Goal: Task Accomplishment & Management: Use online tool/utility

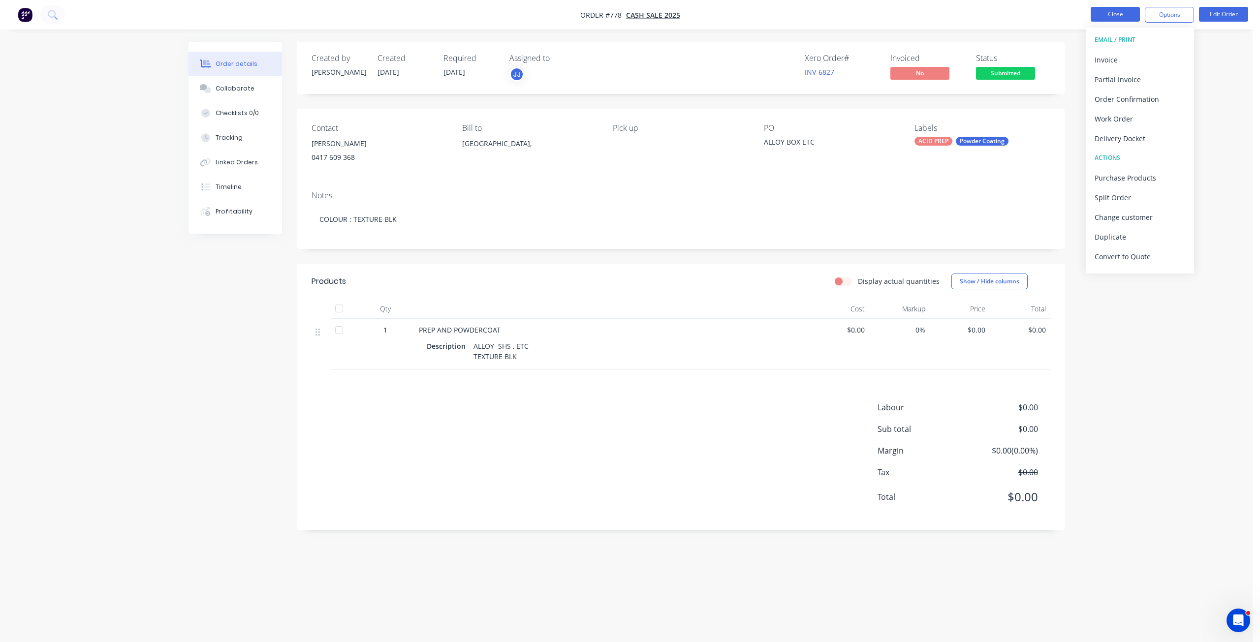
click at [1110, 17] on button "Close" at bounding box center [1114, 14] width 49 height 15
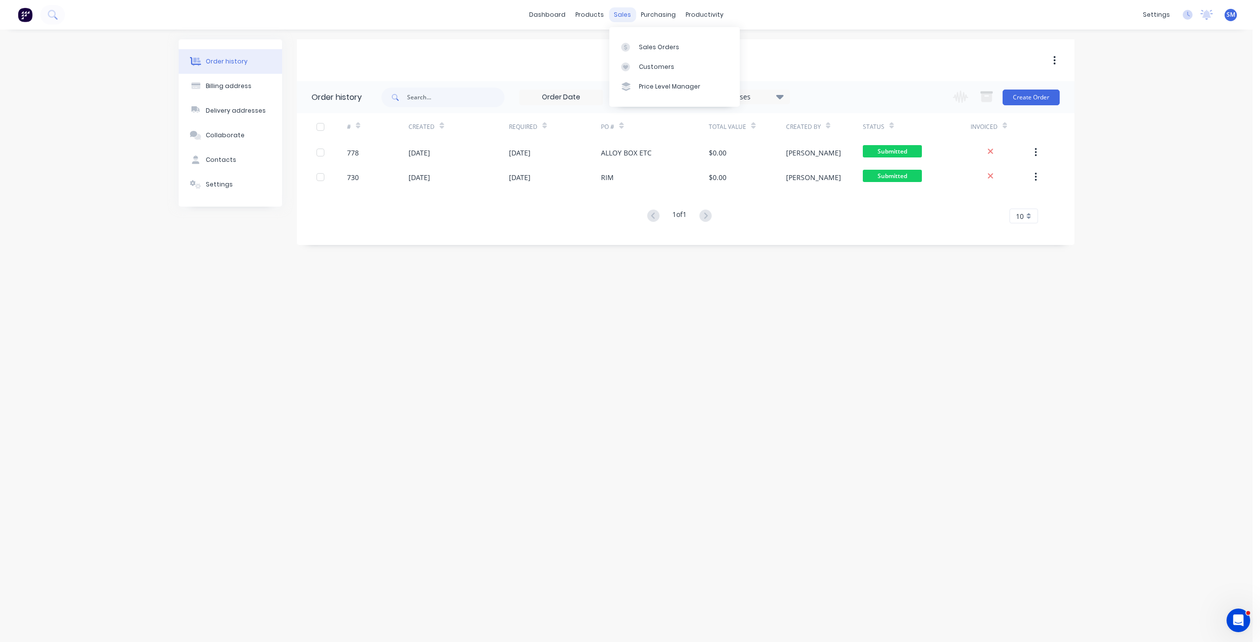
click at [623, 18] on div "sales" at bounding box center [622, 14] width 27 height 15
click at [652, 48] on div "Sales Orders" at bounding box center [659, 47] width 40 height 9
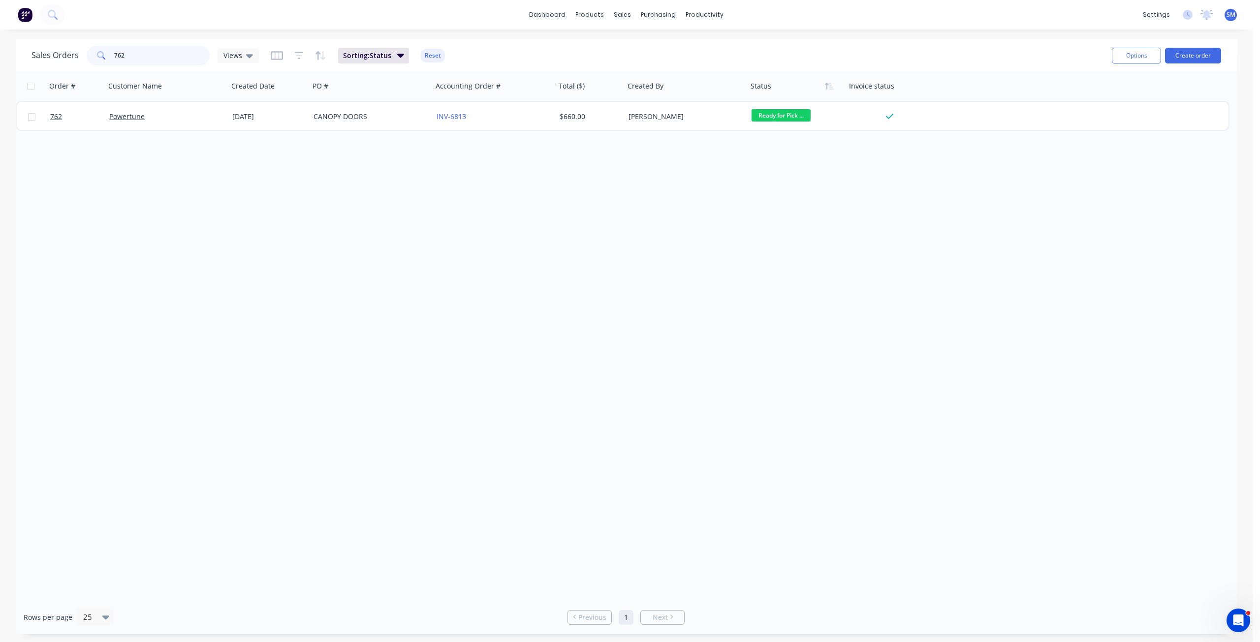
drag, startPoint x: 149, startPoint y: 53, endPoint x: 76, endPoint y: 52, distance: 72.8
click at [79, 50] on div "Sales Orders 762 Views" at bounding box center [144, 56] width 227 height 20
type input "LRS"
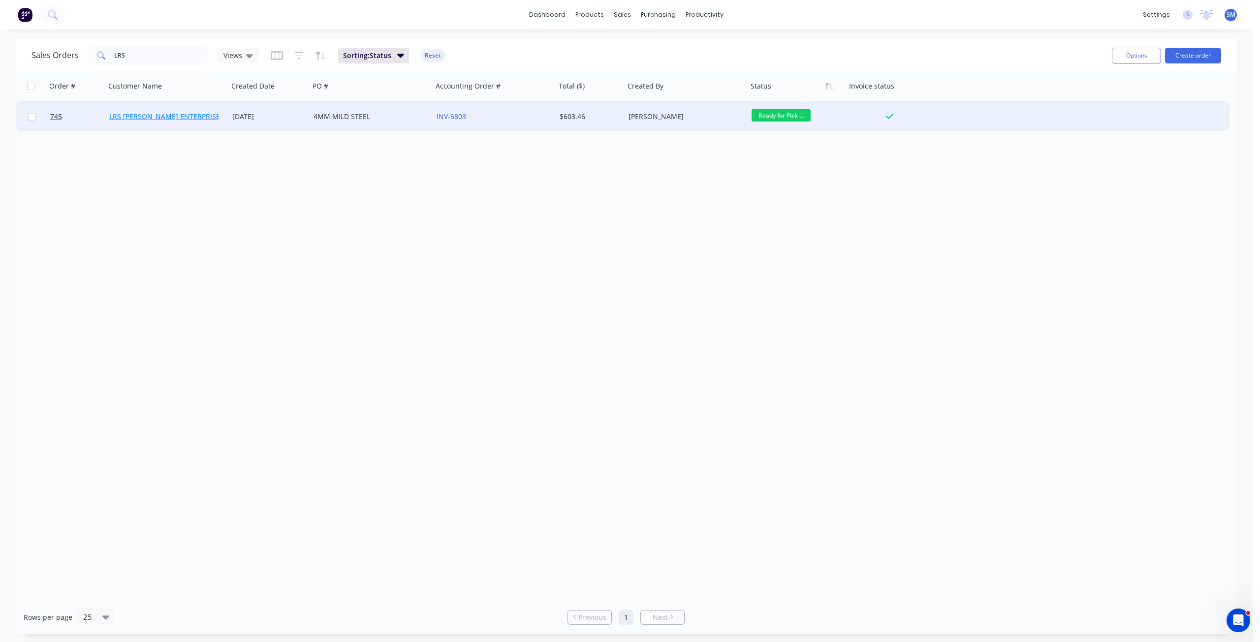
click at [169, 118] on link "LRS [PERSON_NAME] ENTERPRISES PTY LTD" at bounding box center [180, 116] width 143 height 9
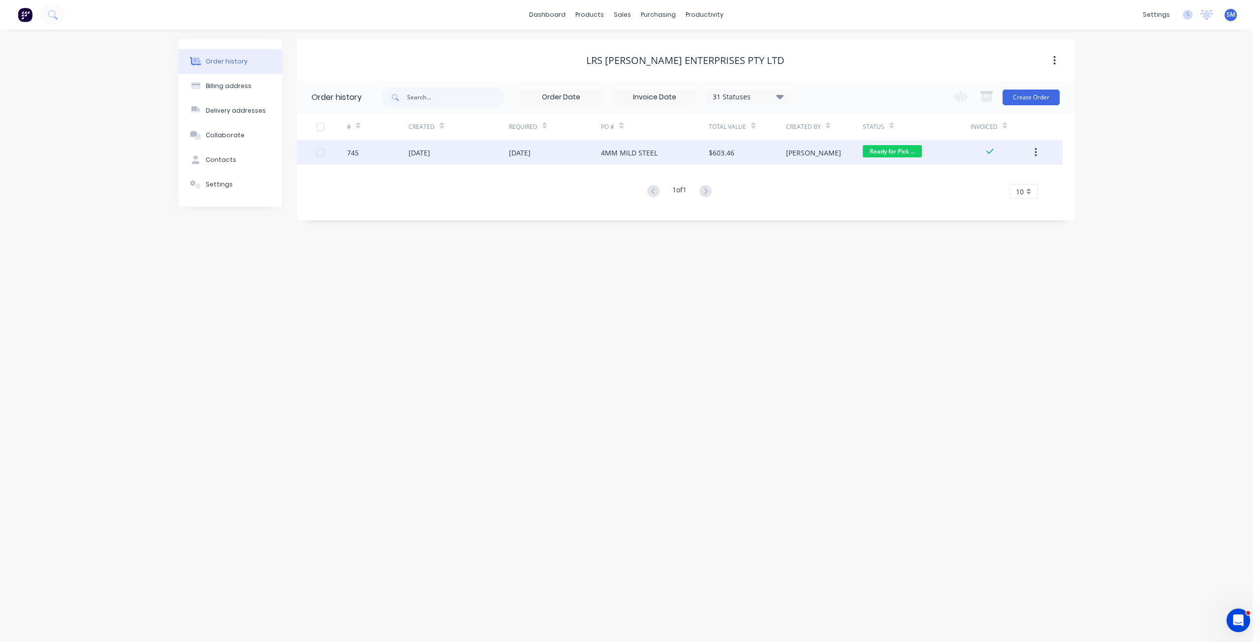
click at [763, 155] on div "$603.46" at bounding box center [747, 152] width 77 height 25
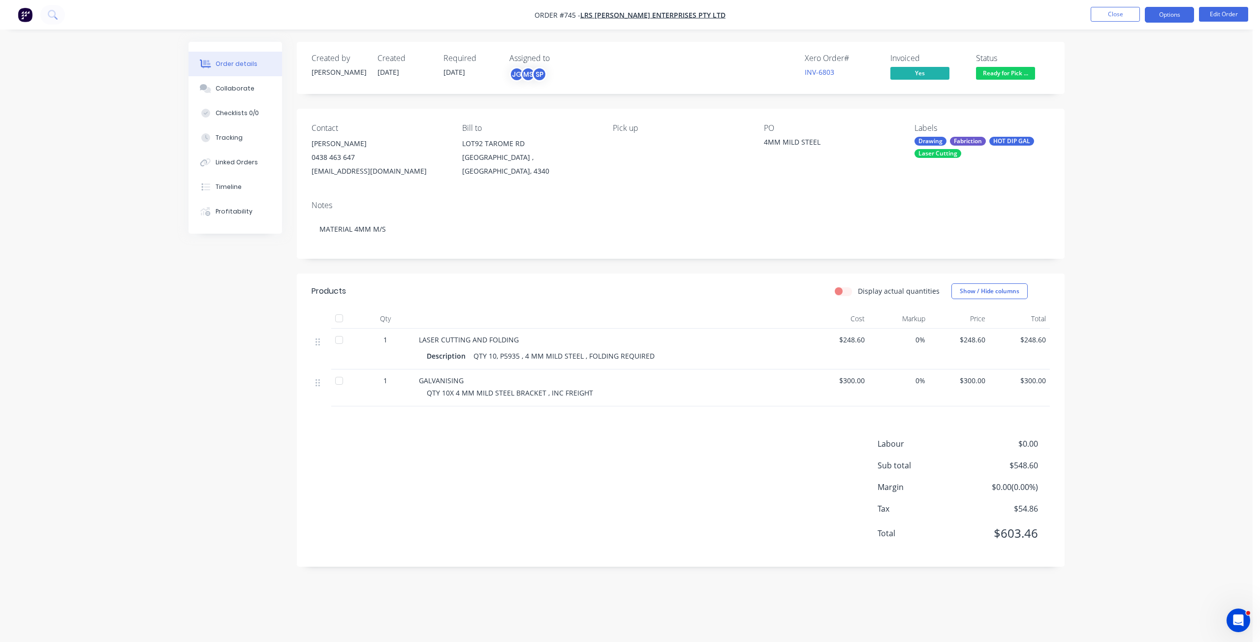
click at [1172, 15] on button "Options" at bounding box center [1168, 15] width 49 height 16
click at [1103, 59] on div "Invoice" at bounding box center [1139, 60] width 91 height 14
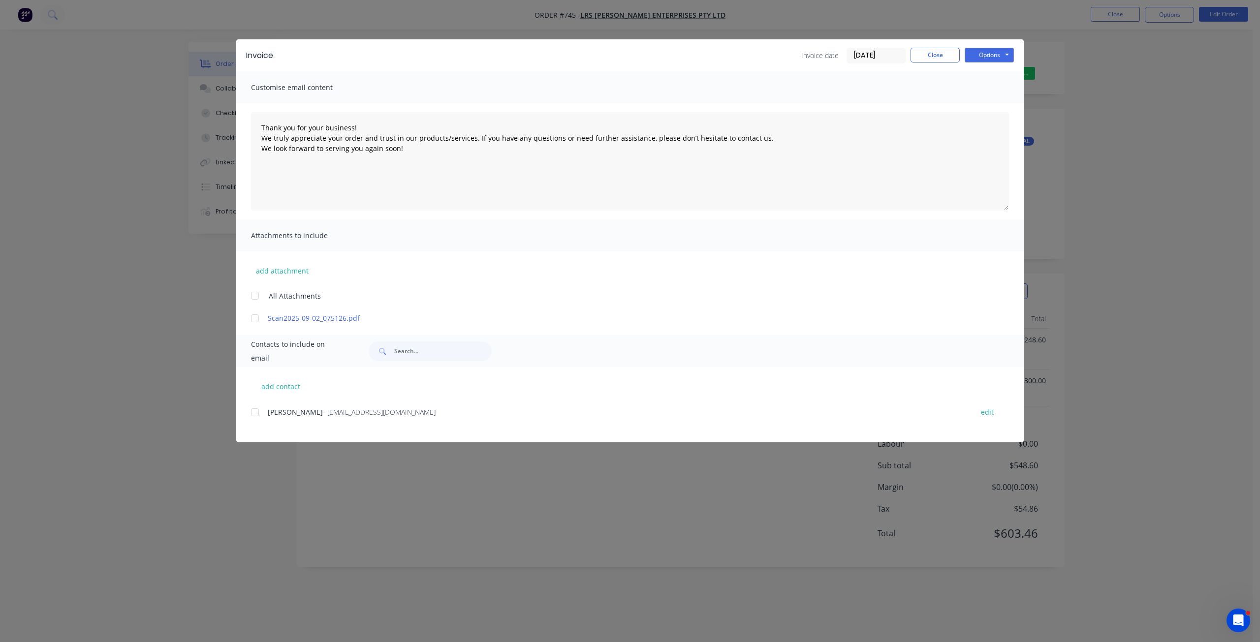
click at [255, 412] on div at bounding box center [255, 412] width 20 height 20
click at [984, 57] on button "Options" at bounding box center [988, 55] width 49 height 15
click at [252, 412] on div at bounding box center [255, 412] width 20 height 20
click at [992, 55] on button "Options" at bounding box center [988, 55] width 49 height 15
click at [989, 92] on button "Print" at bounding box center [995, 89] width 63 height 16
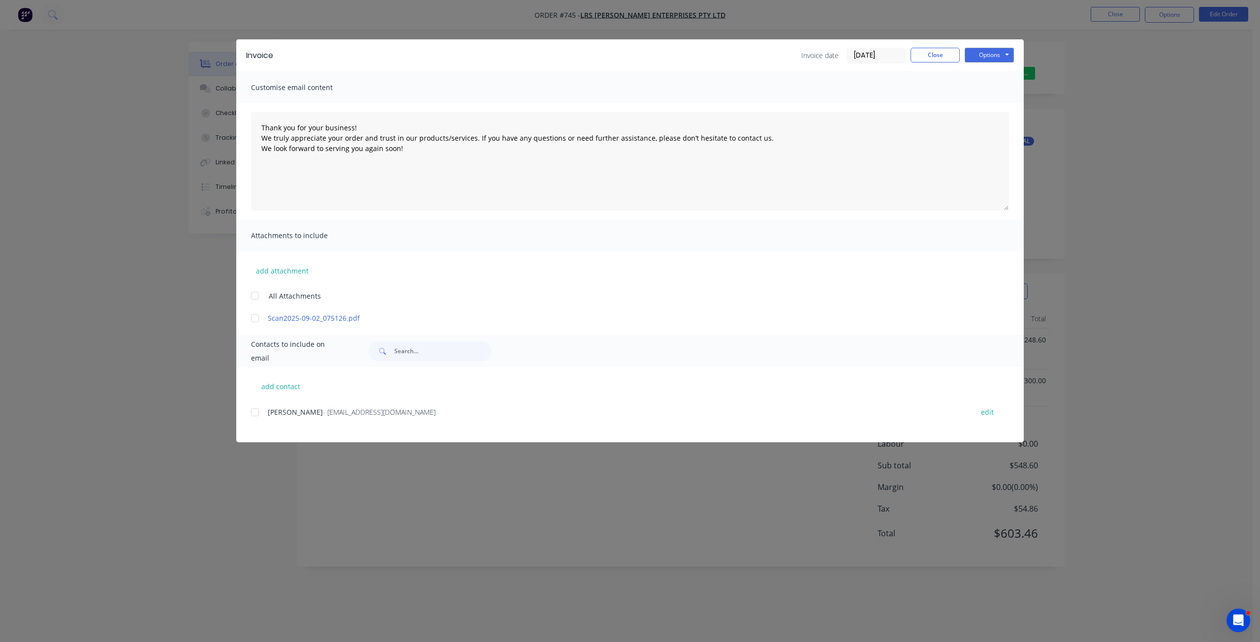
type textarea "Thank you for your business! We truly appreciate your order and trust in our pr…"
